Goal: Task Accomplishment & Management: Manage account settings

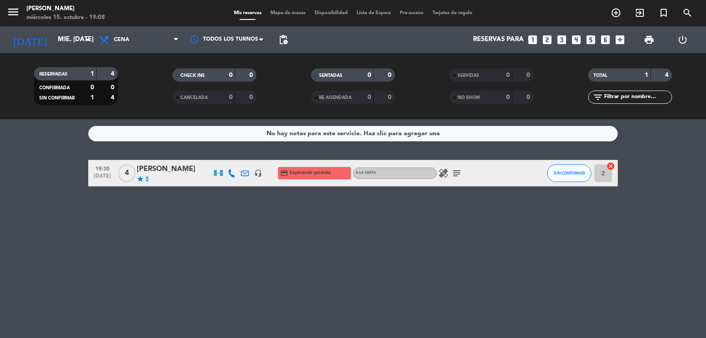
click at [79, 200] on div "No hay notas para este servicio. Haz clic para agregar una 19:30 [DATE] 4 [PERS…" at bounding box center [353, 228] width 706 height 218
click at [546, 41] on icon "looks_two" at bounding box center [546, 39] width 11 height 11
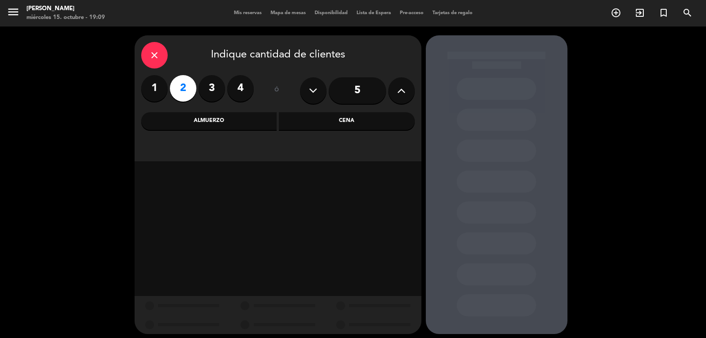
click at [334, 124] on div "Cena" at bounding box center [347, 121] width 136 height 18
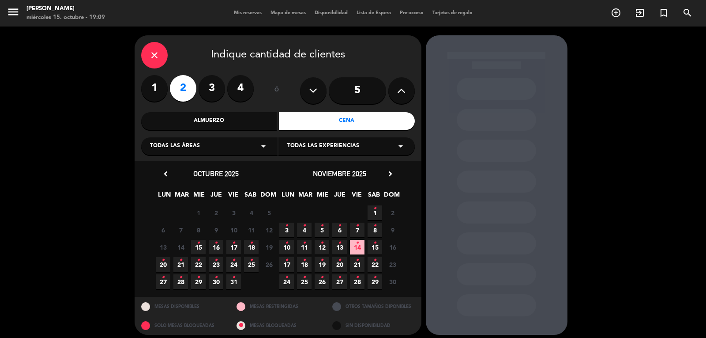
click at [202, 248] on span "15 •" at bounding box center [198, 247] width 15 height 15
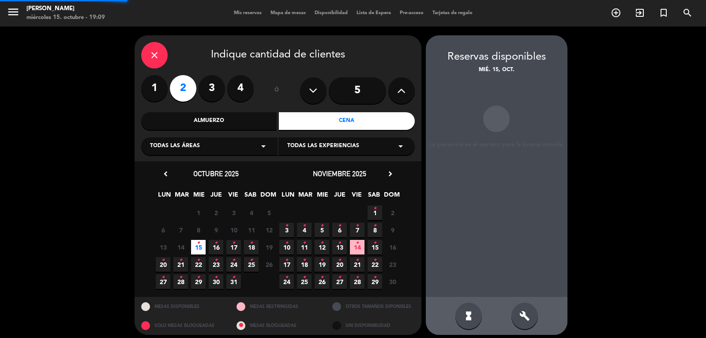
scroll to position [5, 0]
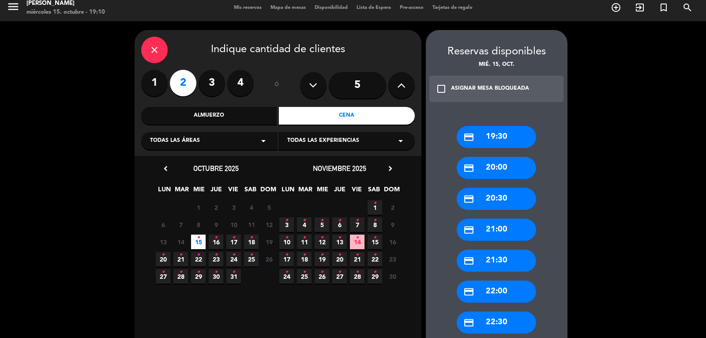
click at [500, 135] on div "credit_card 19:30" at bounding box center [496, 137] width 79 height 22
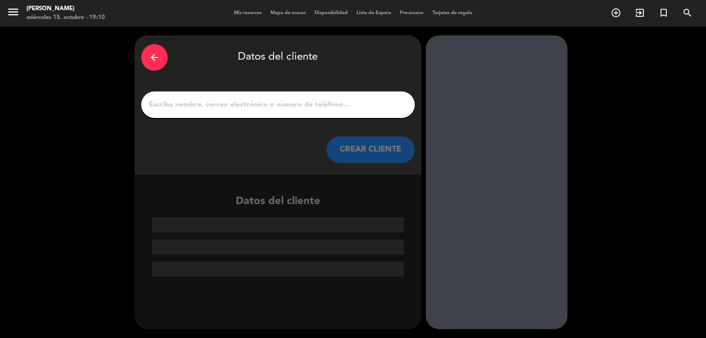
click at [235, 110] on input "1" at bounding box center [278, 104] width 260 height 12
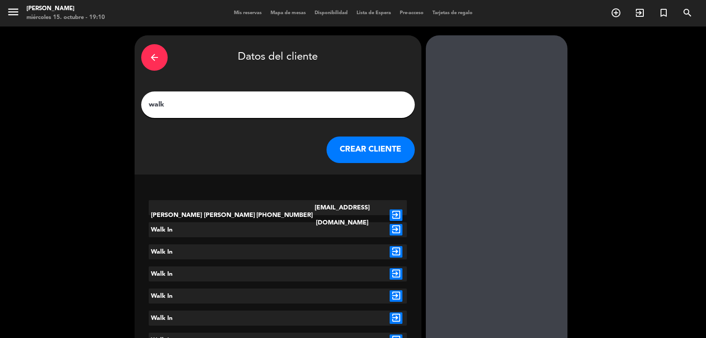
type input "walk"
click at [394, 230] on icon "exit_to_app" at bounding box center [396, 229] width 13 height 11
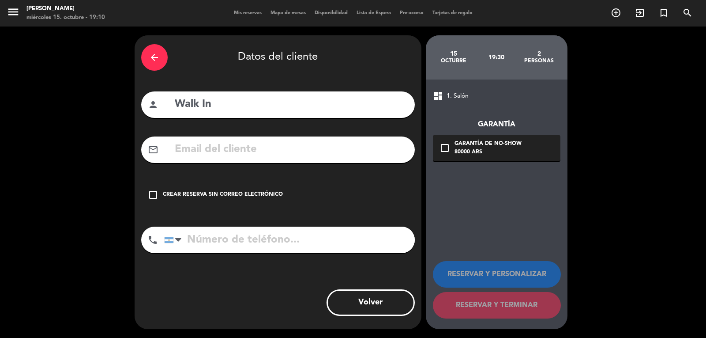
click at [210, 195] on div "Crear reserva sin correo electrónico" at bounding box center [223, 194] width 120 height 9
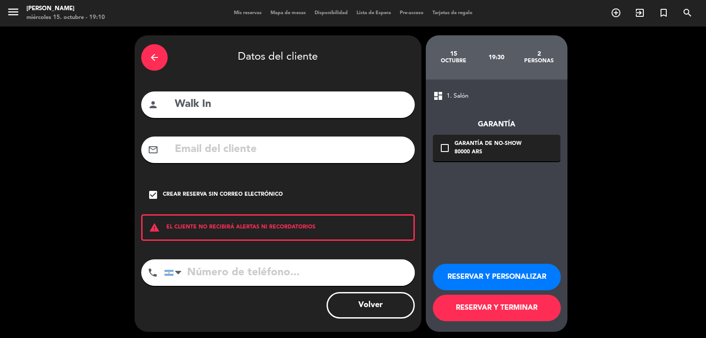
click at [481, 309] on button "RESERVAR Y TERMINAR" at bounding box center [497, 307] width 128 height 26
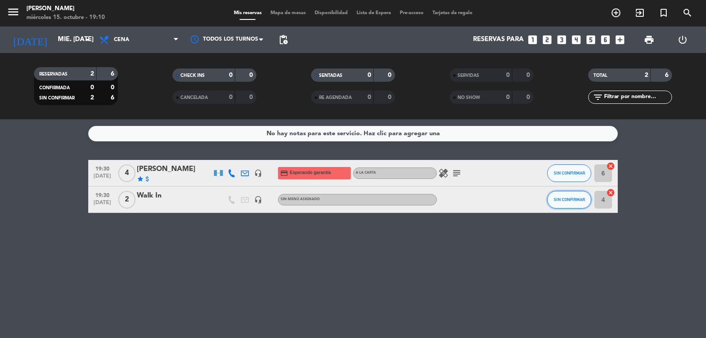
click at [573, 198] on span "SIN CONFIRMAR" at bounding box center [569, 199] width 31 height 5
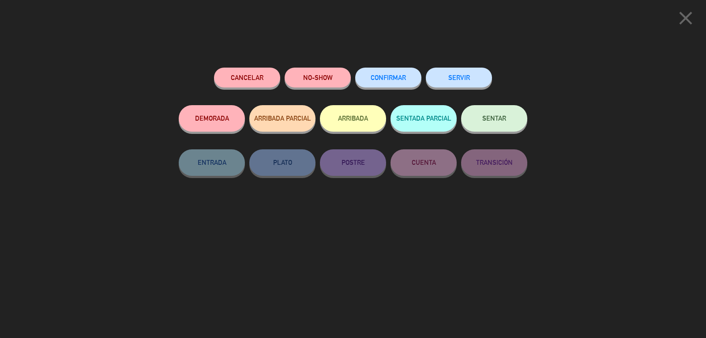
click at [503, 117] on span "SENTAR" at bounding box center [494, 118] width 24 height 8
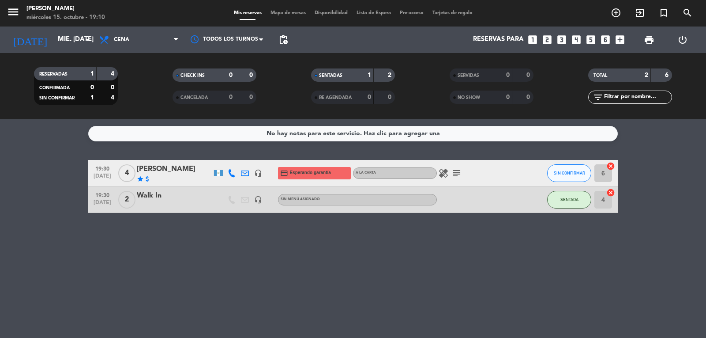
click at [251, 279] on div "No hay notas para este servicio. Haz clic para agregar una 19:30 [DATE] 4 [PERS…" at bounding box center [353, 228] width 706 height 218
